Goal: Find specific page/section

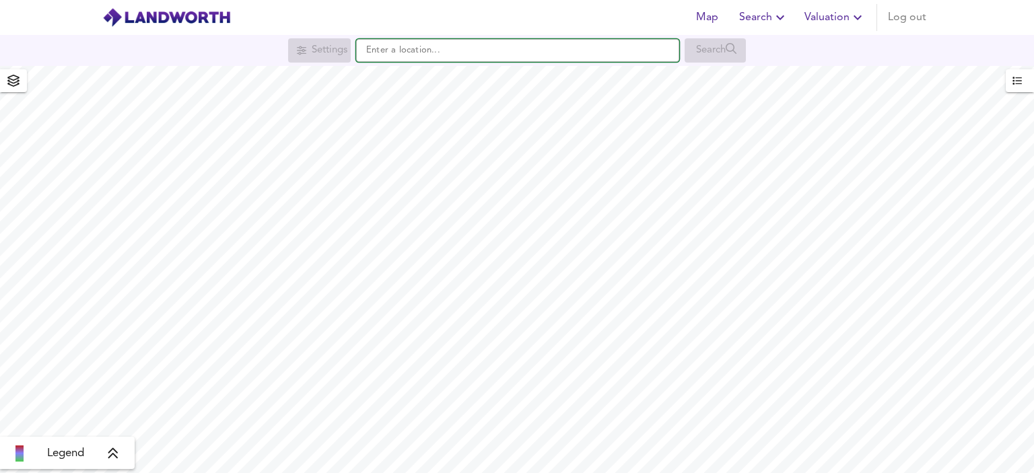
click at [376, 56] on input "text" at bounding box center [517, 50] width 323 height 23
paste input "M38 0FG"
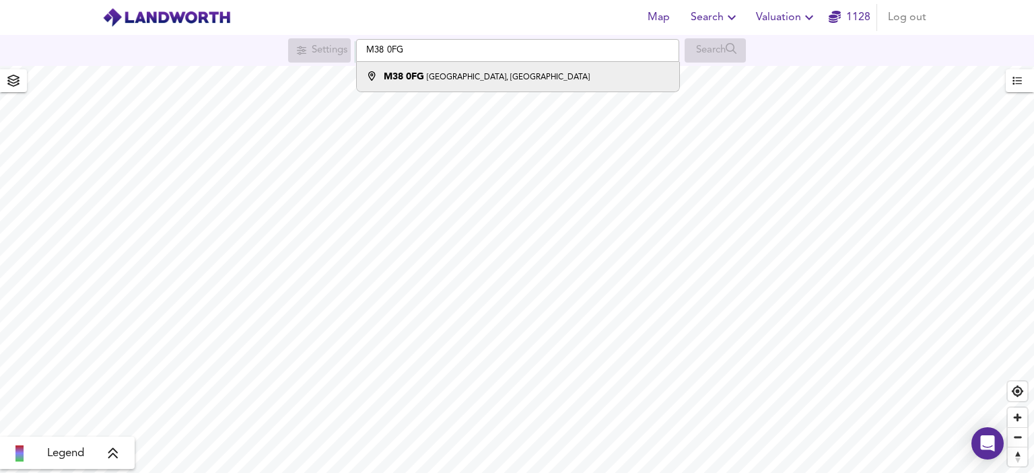
click at [446, 73] on small "[GEOGRAPHIC_DATA], [GEOGRAPHIC_DATA]" at bounding box center [508, 77] width 163 height 8
type input "[STREET_ADDRESS]"
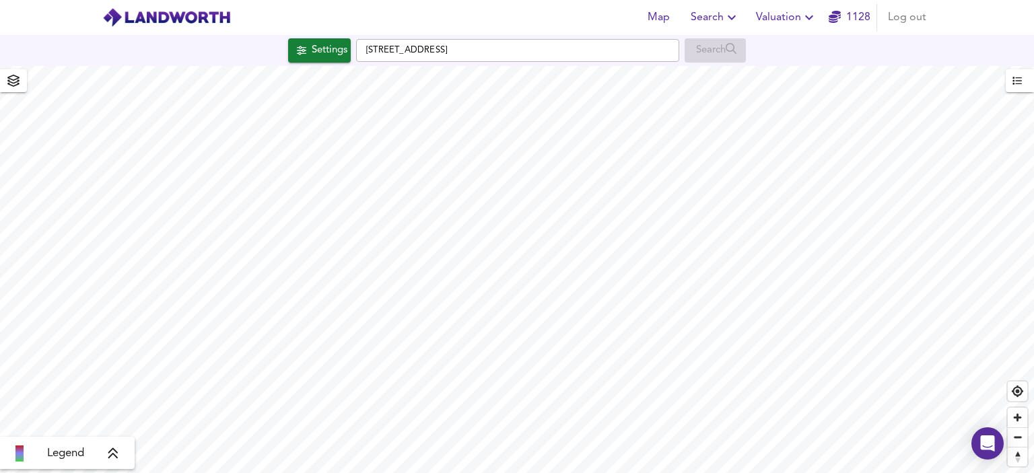
checkbox input "false"
checkbox input "true"
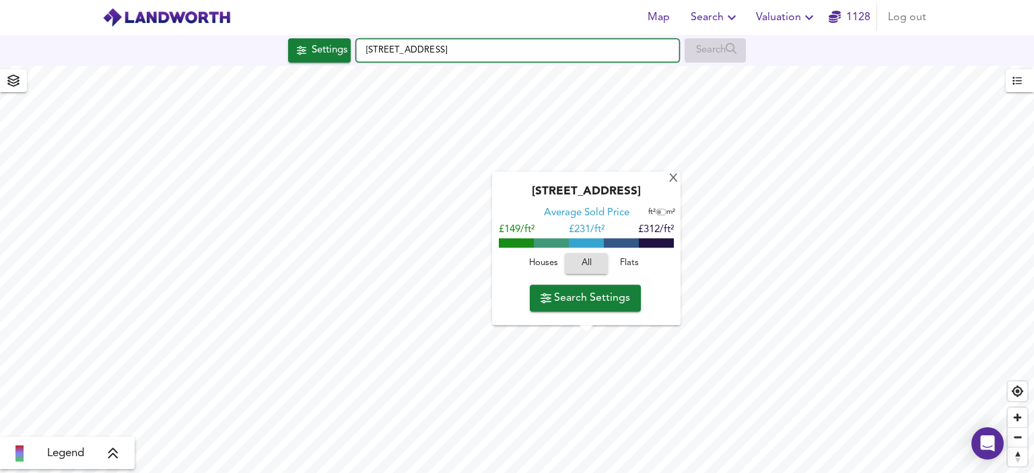
click at [598, 48] on input "[STREET_ADDRESS]" at bounding box center [517, 50] width 323 height 23
